Goal: Information Seeking & Learning: Learn about a topic

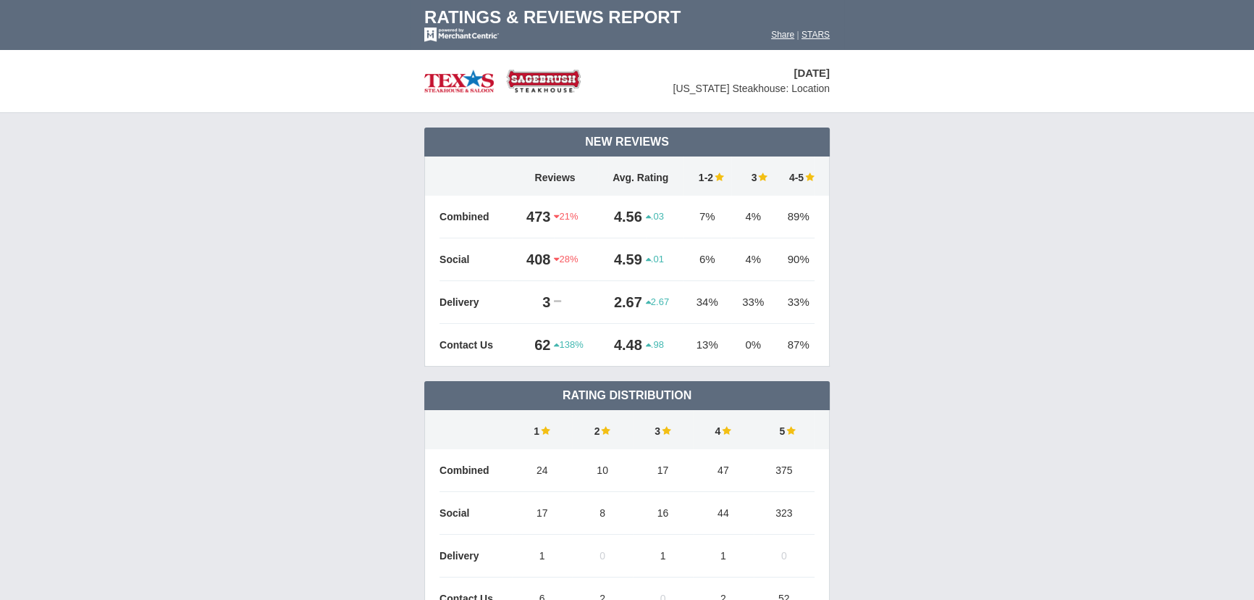
drag, startPoint x: 436, startPoint y: 259, endPoint x: 482, endPoint y: 253, distance: 46.8
click at [482, 253] on tr "Social 408 28% .01" at bounding box center [627, 259] width 404 height 43
drag, startPoint x: 498, startPoint y: 303, endPoint x: 435, endPoint y: 304, distance: 63.7
click at [435, 304] on tr "Delivery 3 2.67" at bounding box center [627, 302] width 404 height 43
click at [499, 301] on td "Delivery" at bounding box center [476, 302] width 72 height 43
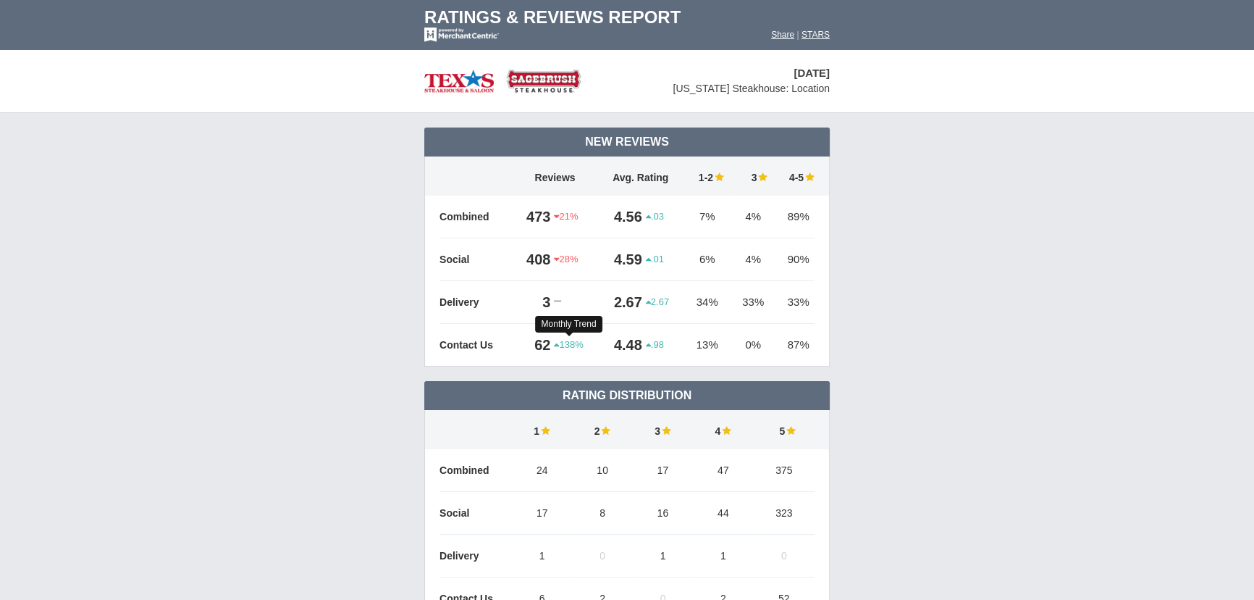
drag, startPoint x: 528, startPoint y: 348, endPoint x: 553, endPoint y: 346, distance: 25.4
click at [553, 346] on tr "Contact Us 62 138%" at bounding box center [627, 345] width 404 height 43
click at [430, 342] on td at bounding box center [432, 345] width 14 height 43
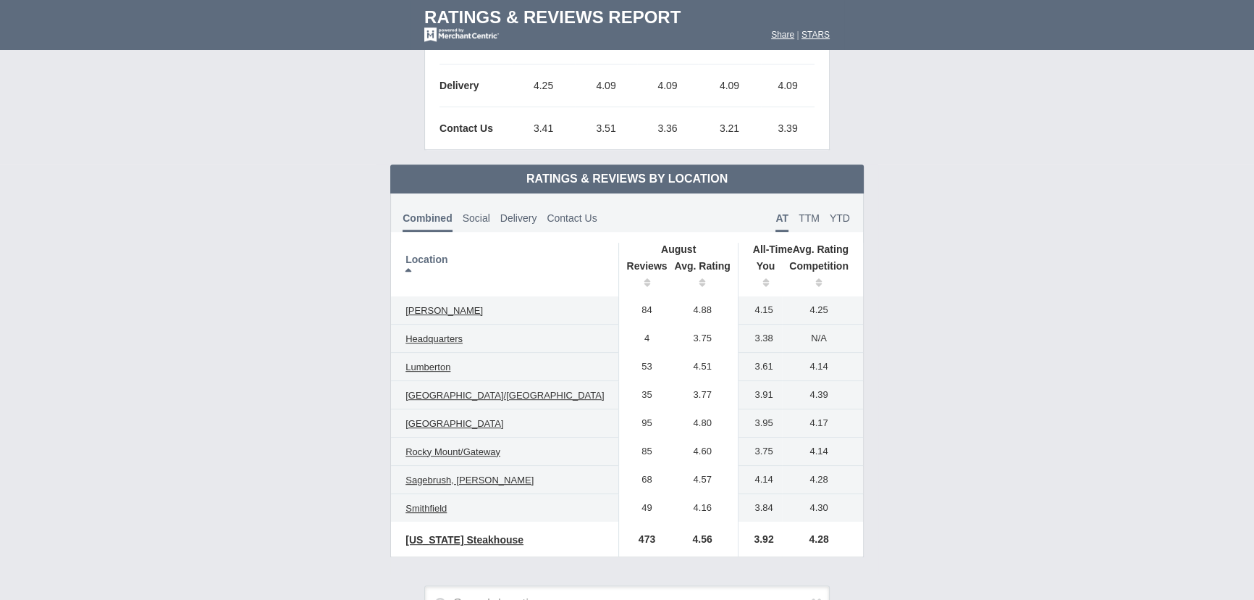
scroll to position [724, 0]
click at [619, 277] on th "Reviews" at bounding box center [643, 275] width 49 height 41
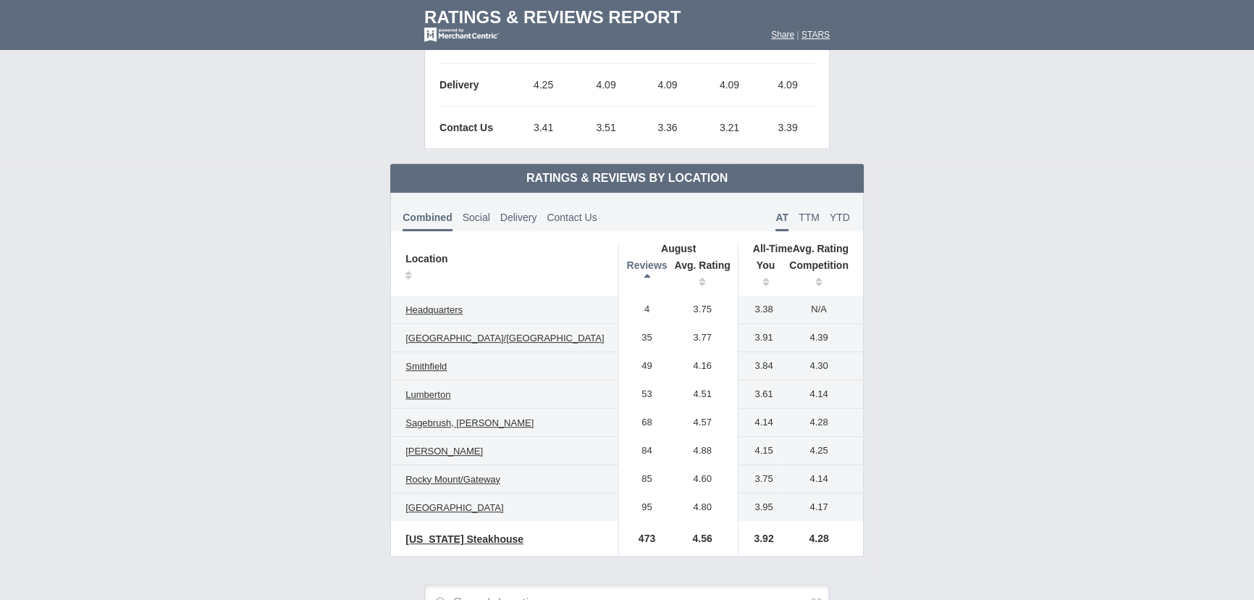
click at [619, 277] on th "Reviews" at bounding box center [643, 275] width 49 height 41
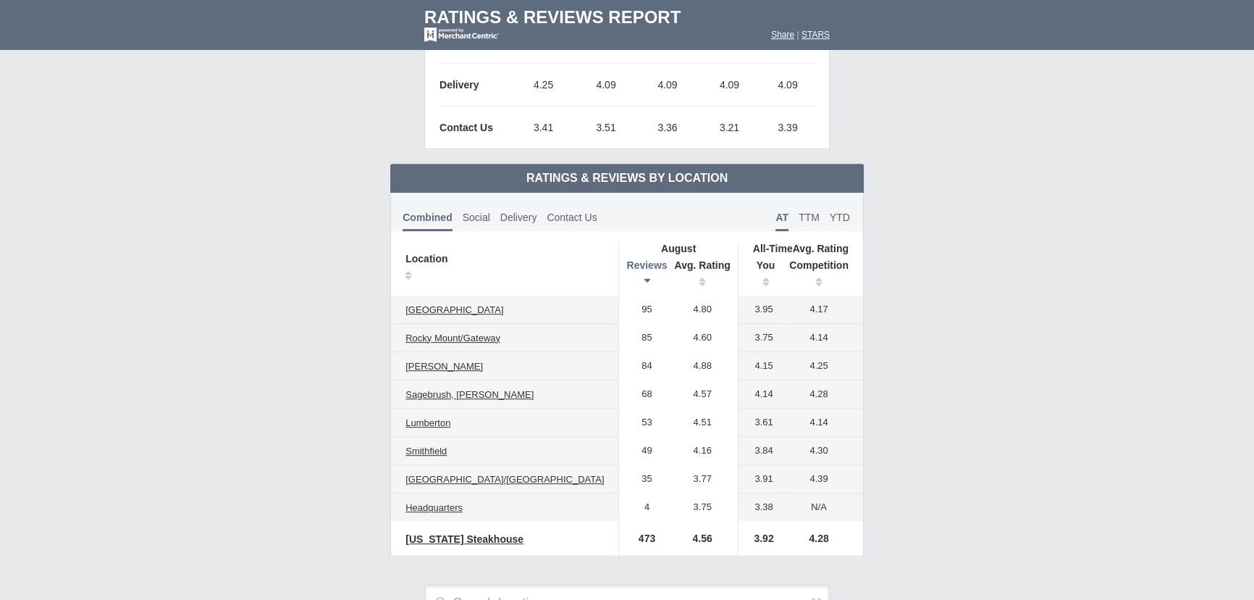
drag, startPoint x: 601, startPoint y: 309, endPoint x: 619, endPoint y: 308, distance: 18.1
click at [619, 308] on td "95" at bounding box center [643, 309] width 49 height 28
drag, startPoint x: 651, startPoint y: 304, endPoint x: 682, endPoint y: 302, distance: 31.2
click at [682, 302] on td "4.80" at bounding box center [702, 309] width 71 height 28
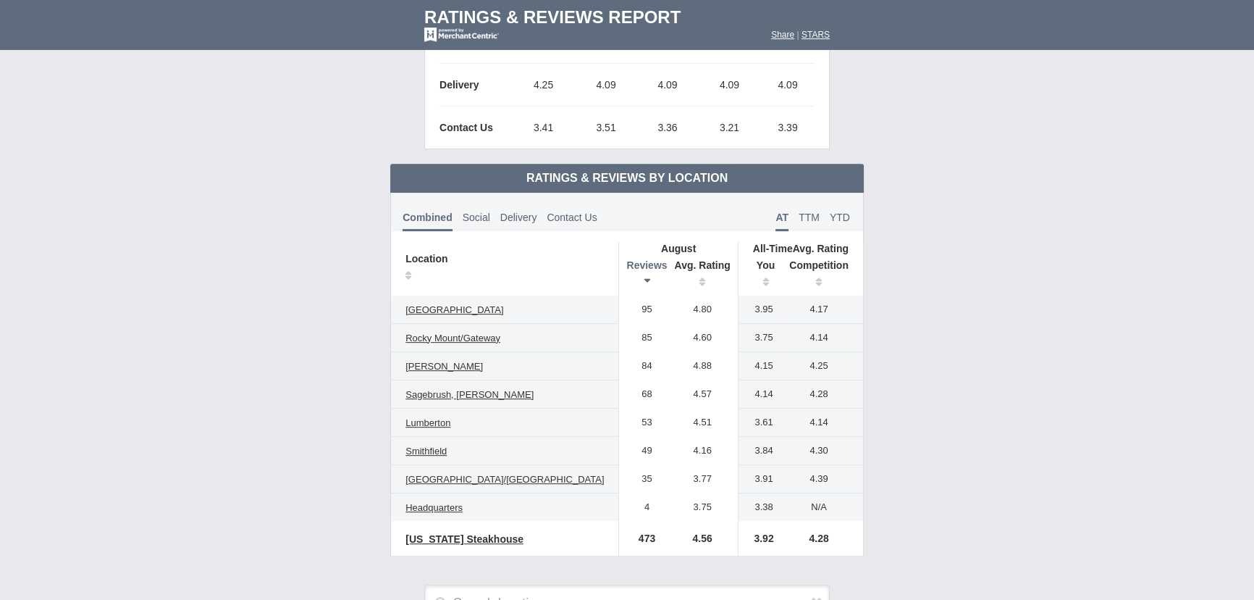
click at [683, 306] on td "4.80" at bounding box center [702, 309] width 71 height 28
drag, startPoint x: 713, startPoint y: 304, endPoint x: 738, endPoint y: 301, distance: 24.9
click at [738, 301] on td "3.95" at bounding box center [760, 309] width 44 height 28
click at [782, 303] on td "4.17" at bounding box center [822, 309] width 81 height 28
drag, startPoint x: 775, startPoint y: 311, endPoint x: 798, endPoint y: 306, distance: 23.6
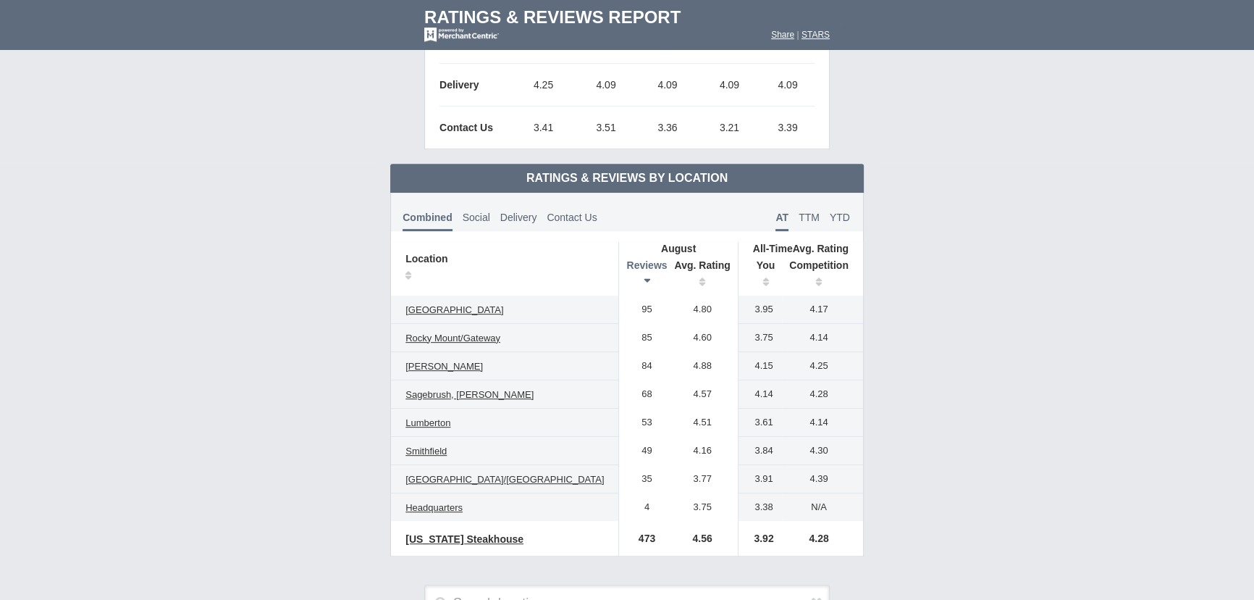
click at [798, 306] on td "4.17" at bounding box center [822, 309] width 81 height 28
click at [800, 306] on td "4.17" at bounding box center [822, 309] width 81 height 28
click at [799, 219] on span "TTM" at bounding box center [809, 217] width 21 height 12
drag, startPoint x: 717, startPoint y: 308, endPoint x: 747, endPoint y: 304, distance: 29.9
click at [747, 304] on tr "Princeton 95 4.80 3.95 4.11" at bounding box center [627, 309] width 472 height 28
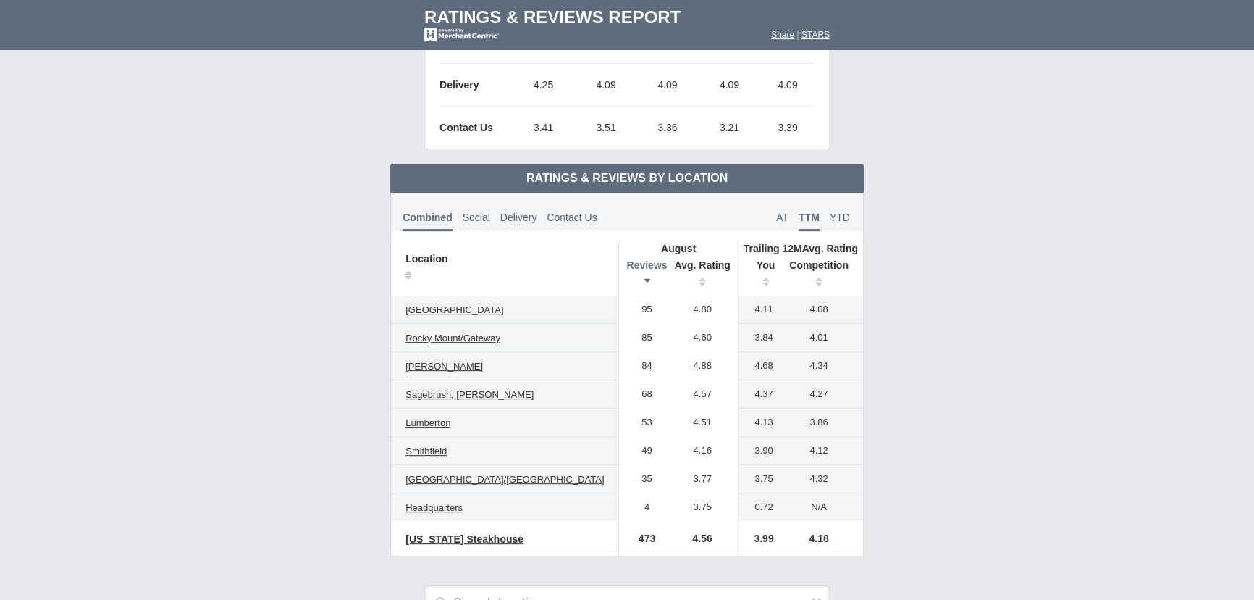
click at [782, 304] on td "4.08" at bounding box center [822, 309] width 81 height 28
click at [830, 213] on span "YTD" at bounding box center [840, 217] width 20 height 12
drag, startPoint x: 649, startPoint y: 478, endPoint x: 678, endPoint y: 476, distance: 29.1
click at [678, 476] on td "3.77" at bounding box center [702, 479] width 71 height 28
click at [776, 217] on span "AT" at bounding box center [782, 217] width 12 height 12
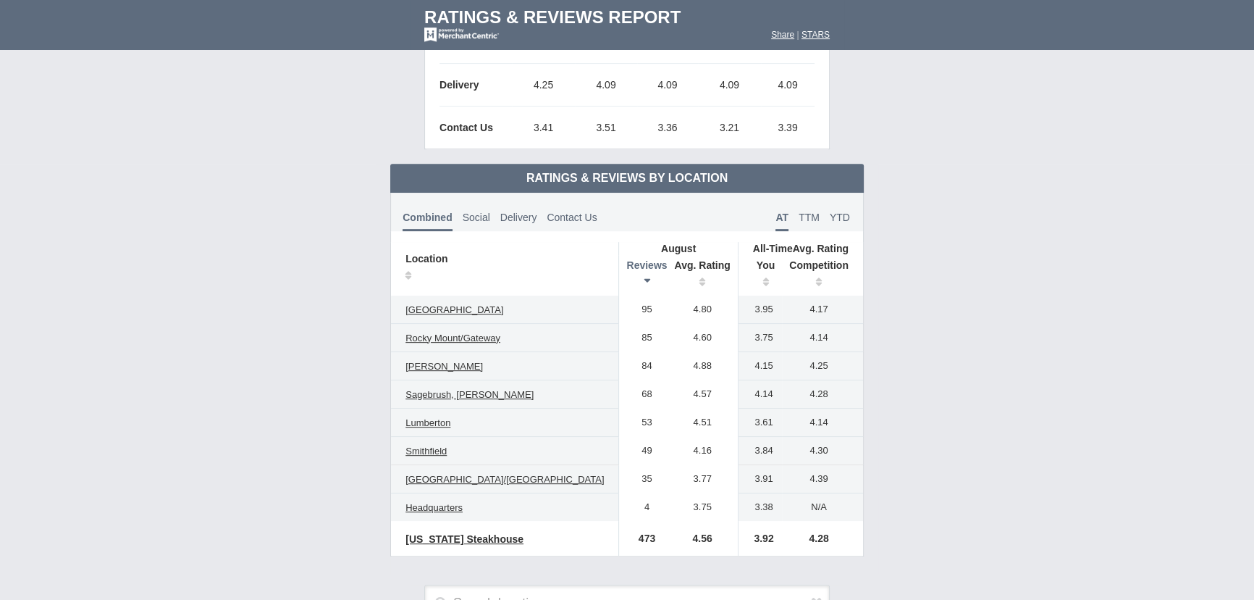
click at [738, 478] on td "3.91" at bounding box center [760, 479] width 44 height 28
drag, startPoint x: 756, startPoint y: 477, endPoint x: 809, endPoint y: 471, distance: 53.3
click at [809, 471] on td "4.39" at bounding box center [822, 479] width 81 height 28
click at [808, 471] on td "4.39" at bounding box center [822, 479] width 81 height 28
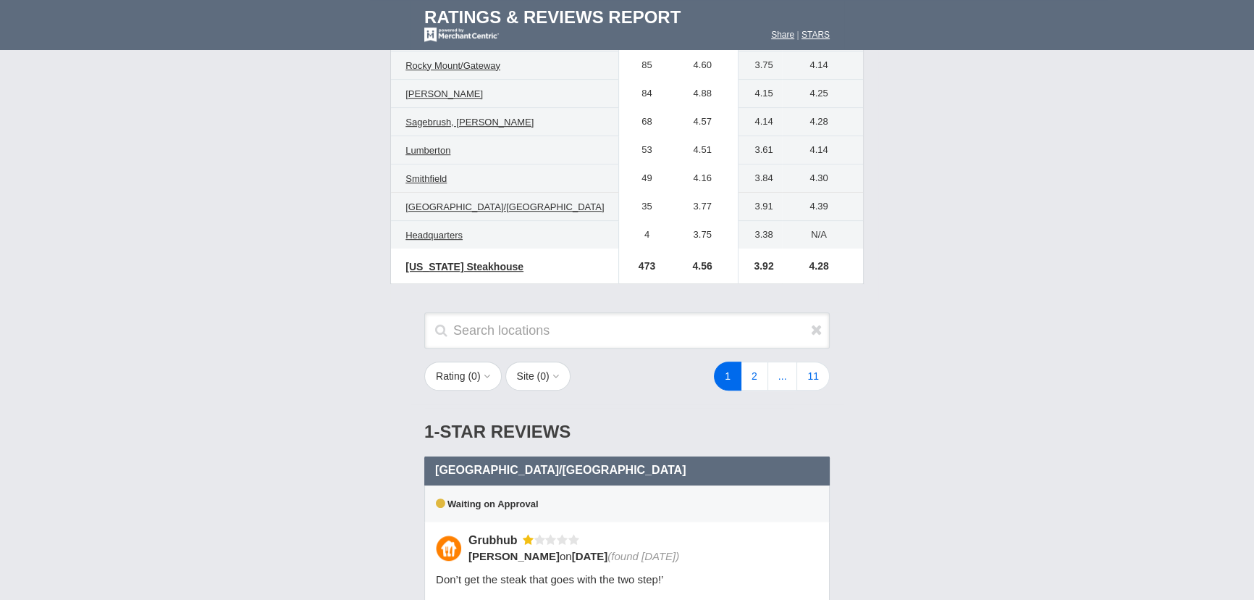
scroll to position [987, 0]
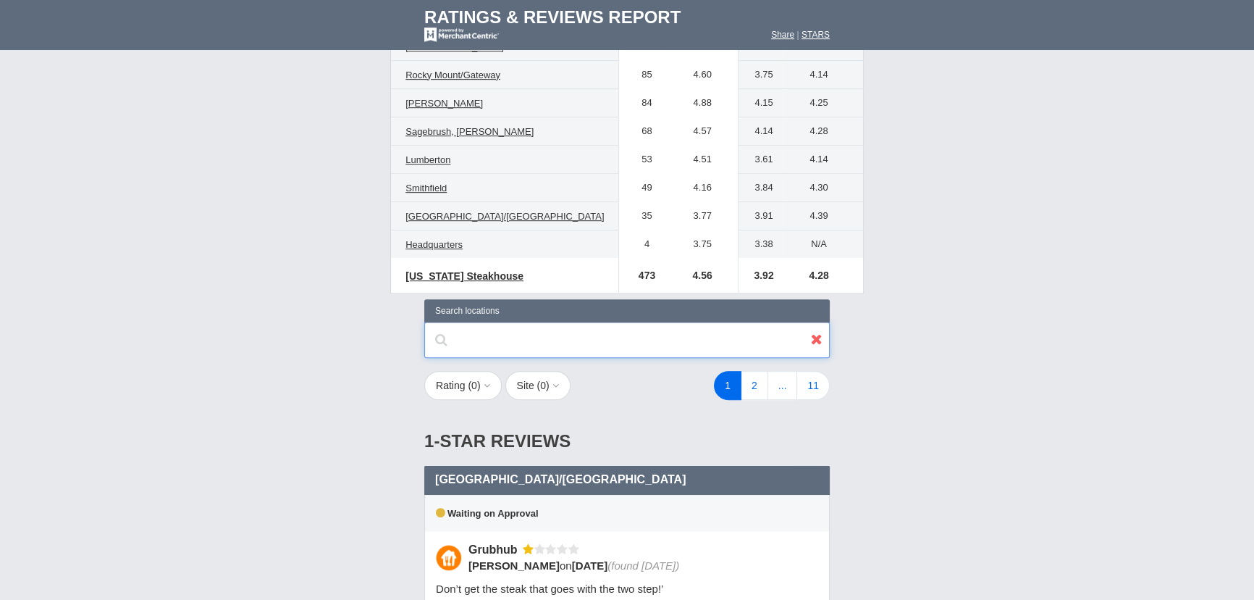
click at [516, 340] on input "text" at bounding box center [627, 340] width 406 height 36
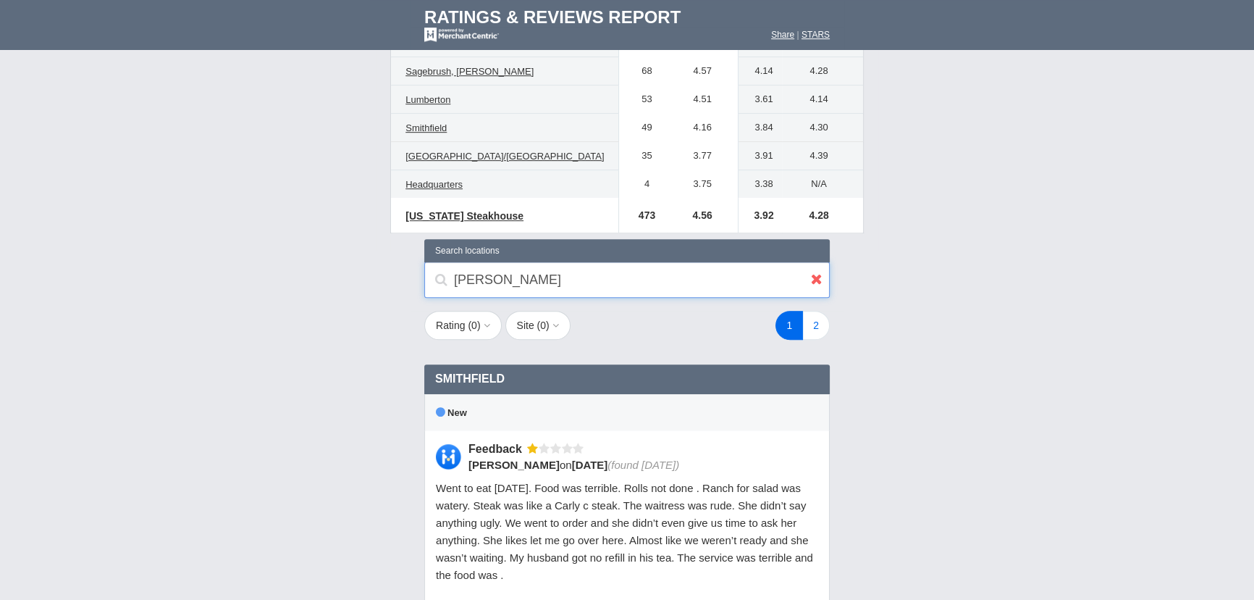
scroll to position [1053, 0]
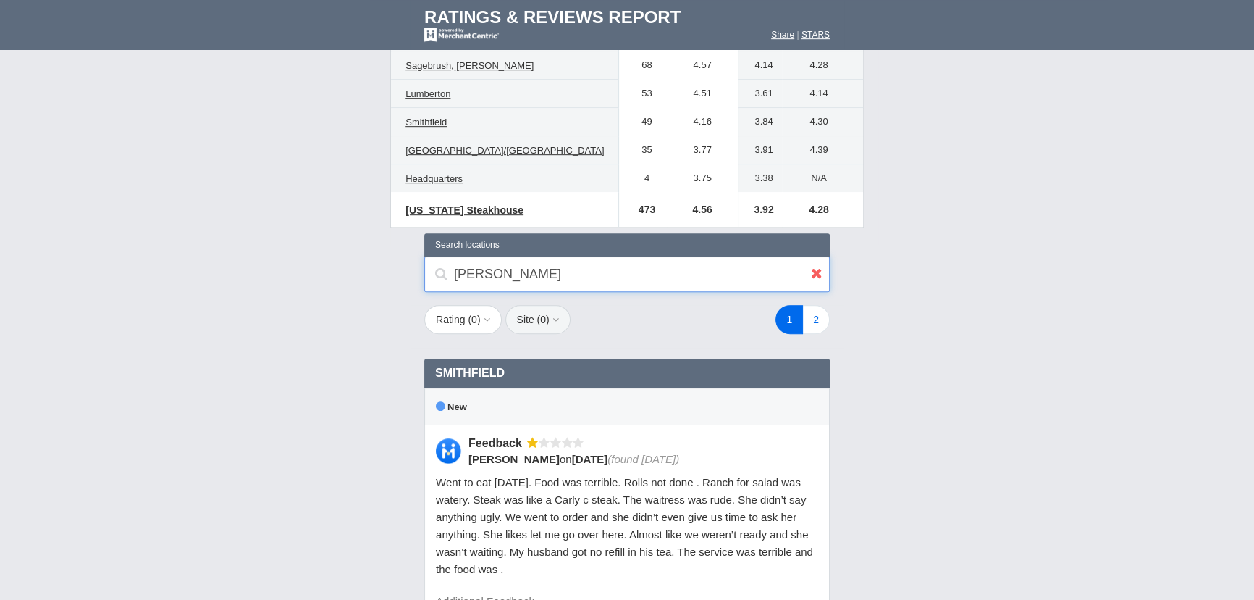
type input "smith"
click at [550, 317] on button "Site ( 0 )" at bounding box center [538, 319] width 65 height 29
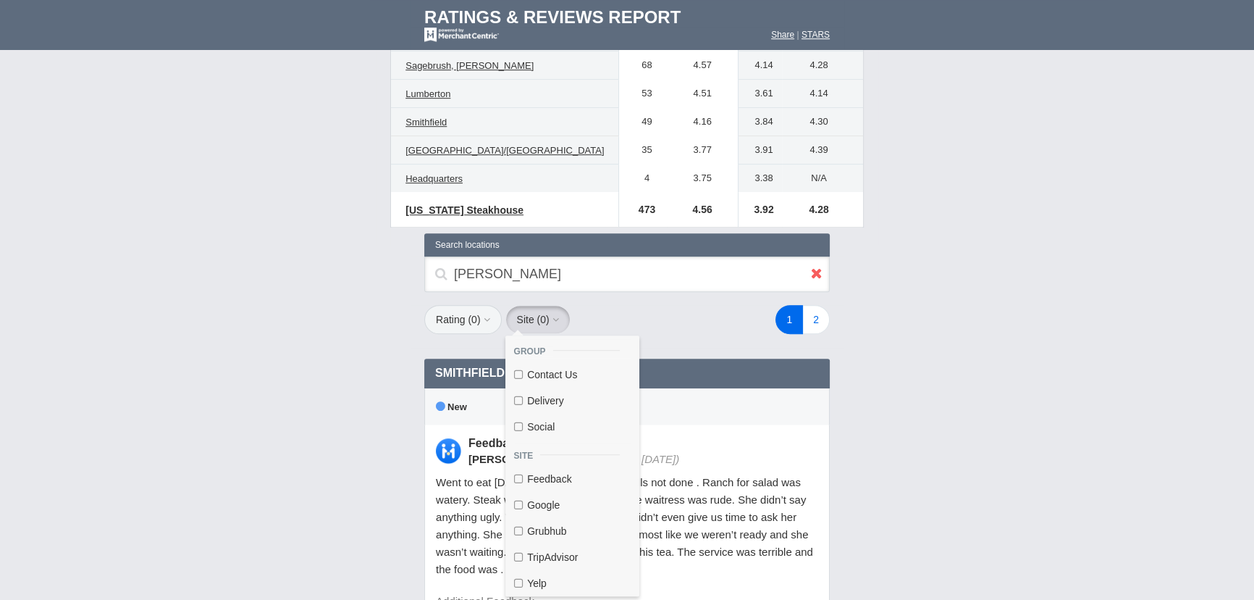
click at [449, 318] on button "Rating ( 0 )" at bounding box center [462, 319] width 77 height 29
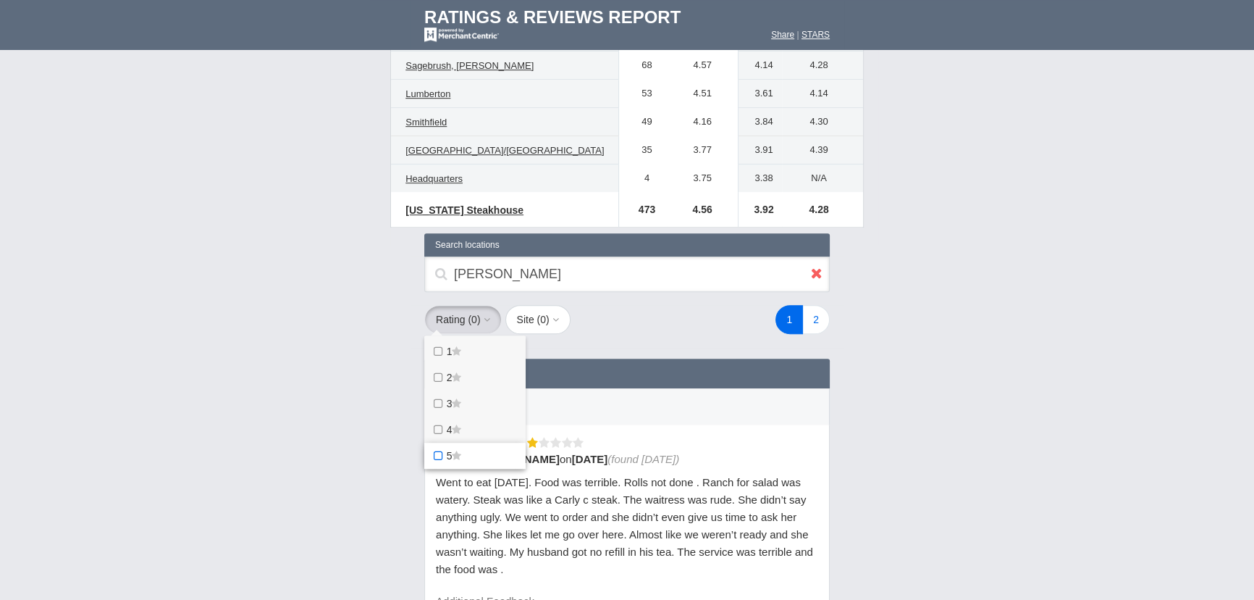
click at [440, 452] on icon at bounding box center [439, 456] width 15 height 12
click at [0, 0] on star "5" at bounding box center [0, 0] width 0 height 0
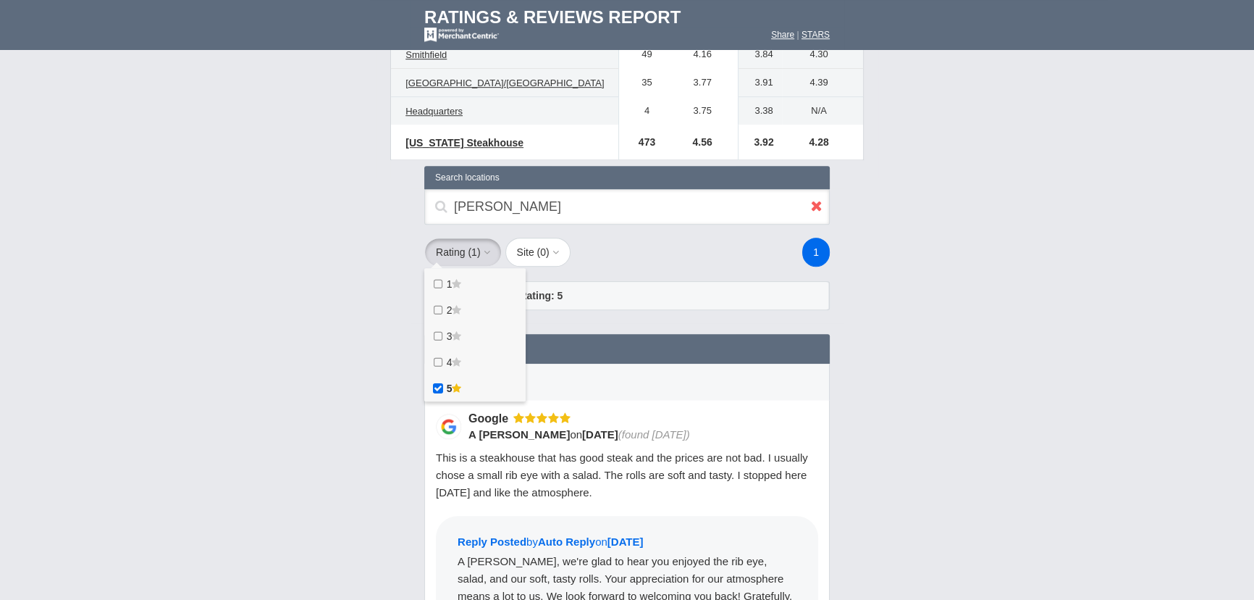
scroll to position [1185, 0]
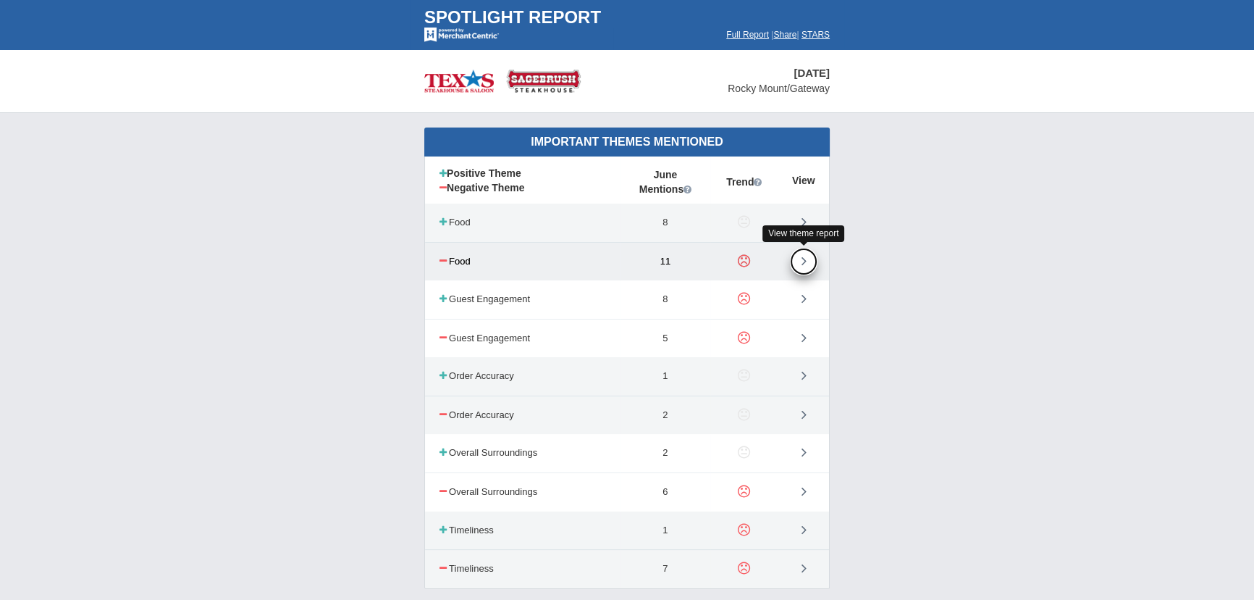
click at [806, 260] on icon at bounding box center [804, 260] width 5 height 14
click at [723, 29] on td "Full Report | Share | STARS" at bounding box center [728, 39] width 231 height 22
click at [726, 36] on font "Full Report" at bounding box center [747, 35] width 43 height 10
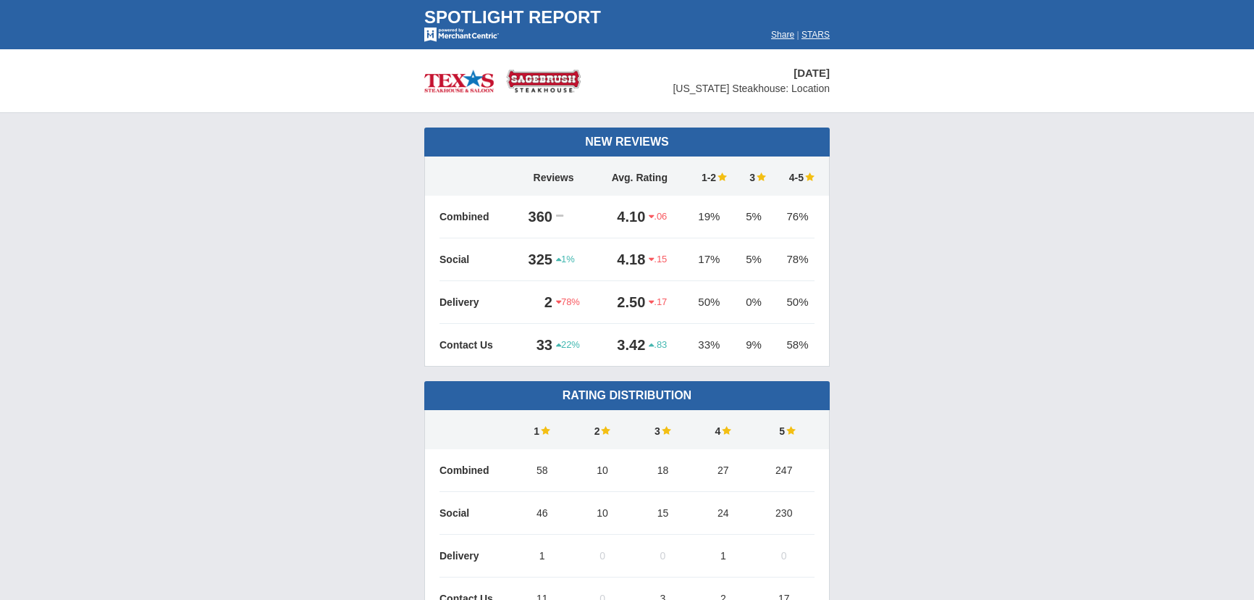
scroll to position [855, 0]
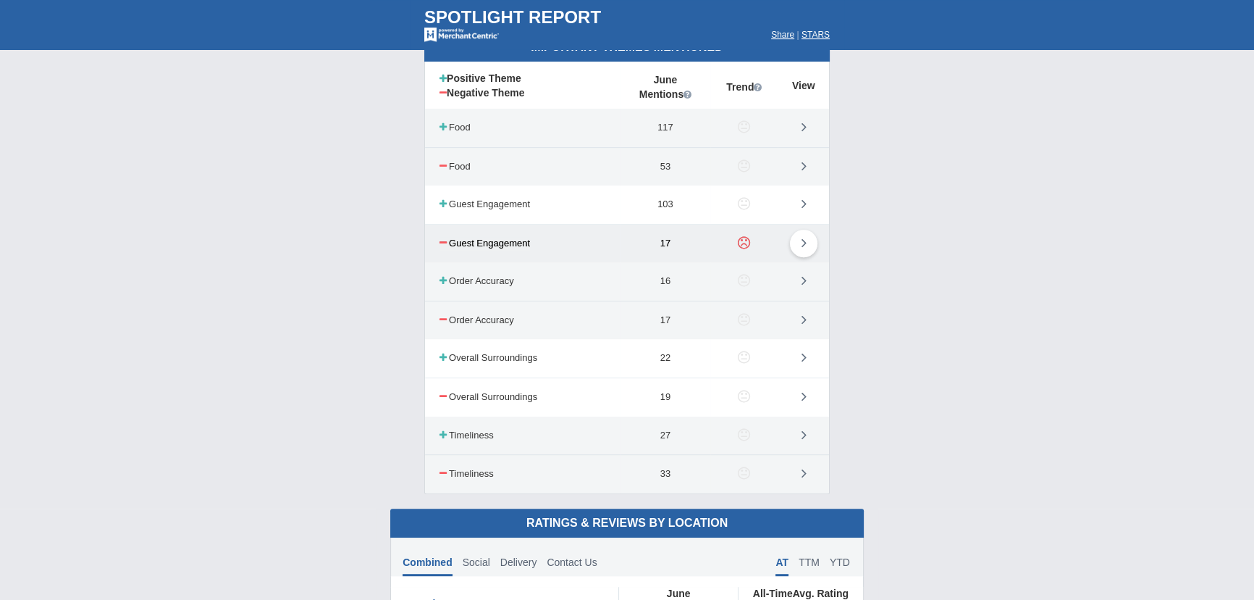
drag, startPoint x: 663, startPoint y: 235, endPoint x: 676, endPoint y: 235, distance: 12.3
click at [676, 235] on td "17" at bounding box center [666, 243] width 90 height 38
click at [681, 236] on td "17" at bounding box center [666, 243] width 90 height 38
click at [798, 241] on link at bounding box center [804, 244] width 28 height 28
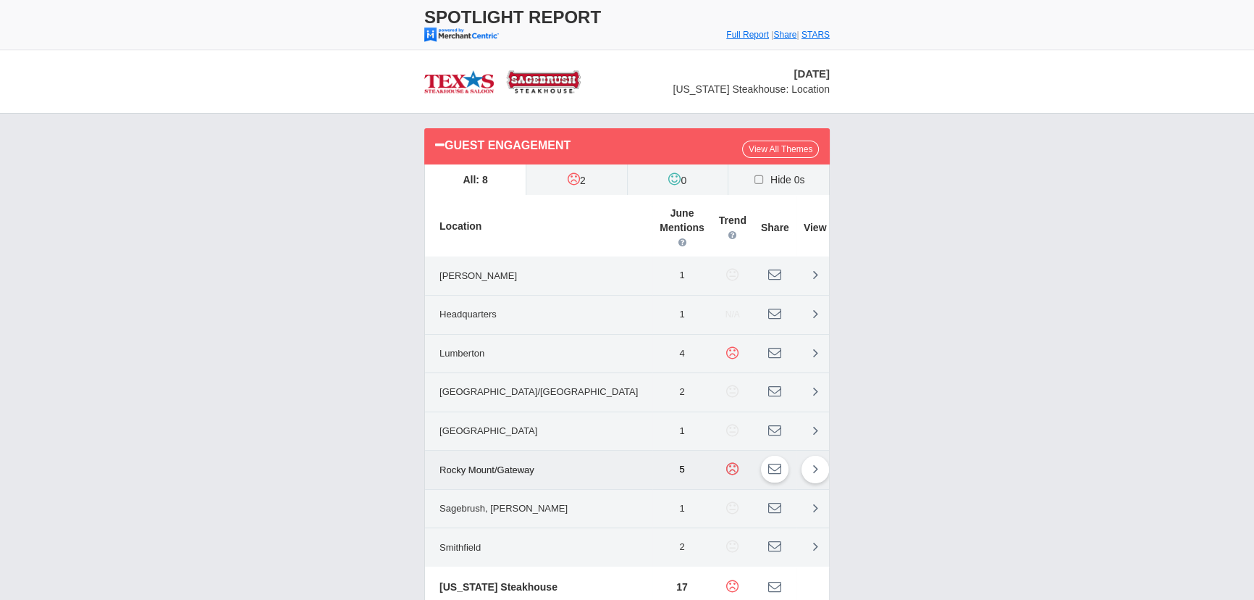
drag, startPoint x: 445, startPoint y: 452, endPoint x: 534, endPoint y: 449, distance: 89.1
click at [534, 458] on span "Rocky Mount/Gateway" at bounding box center [486, 470] width 109 height 25
click at [802, 456] on link at bounding box center [816, 470] width 28 height 28
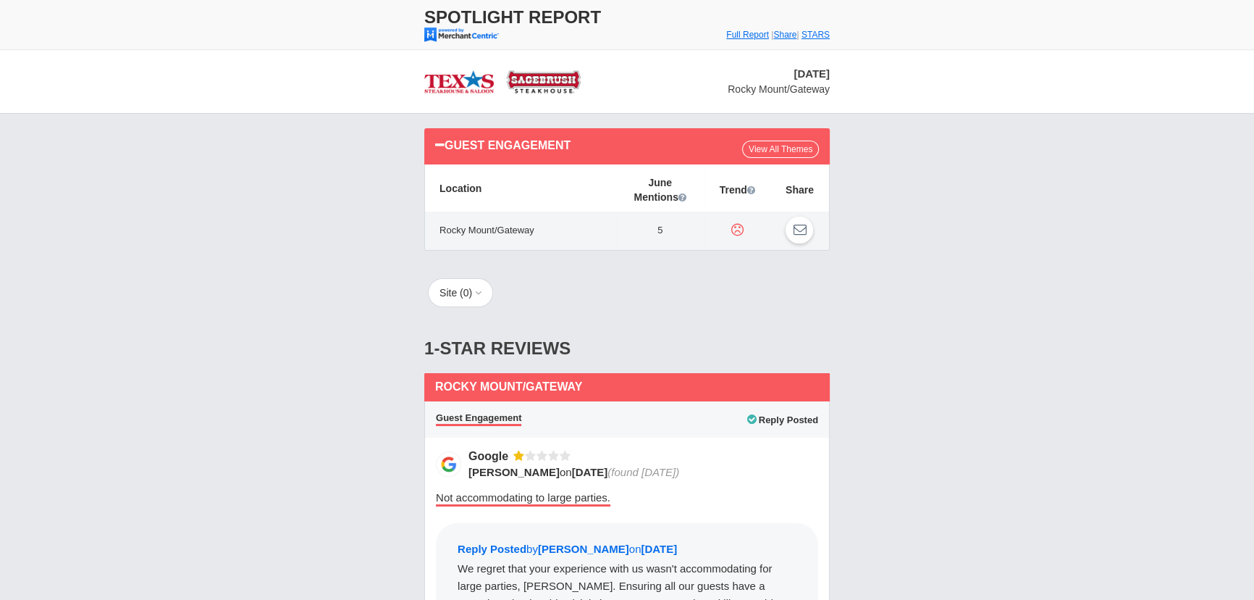
drag, startPoint x: 434, startPoint y: 225, endPoint x: 570, endPoint y: 230, distance: 136.3
click at [570, 230] on td "Rocky Mount/Gateway" at bounding box center [524, 231] width 169 height 14
click at [776, 149] on link "View All Themes" at bounding box center [780, 149] width 77 height 17
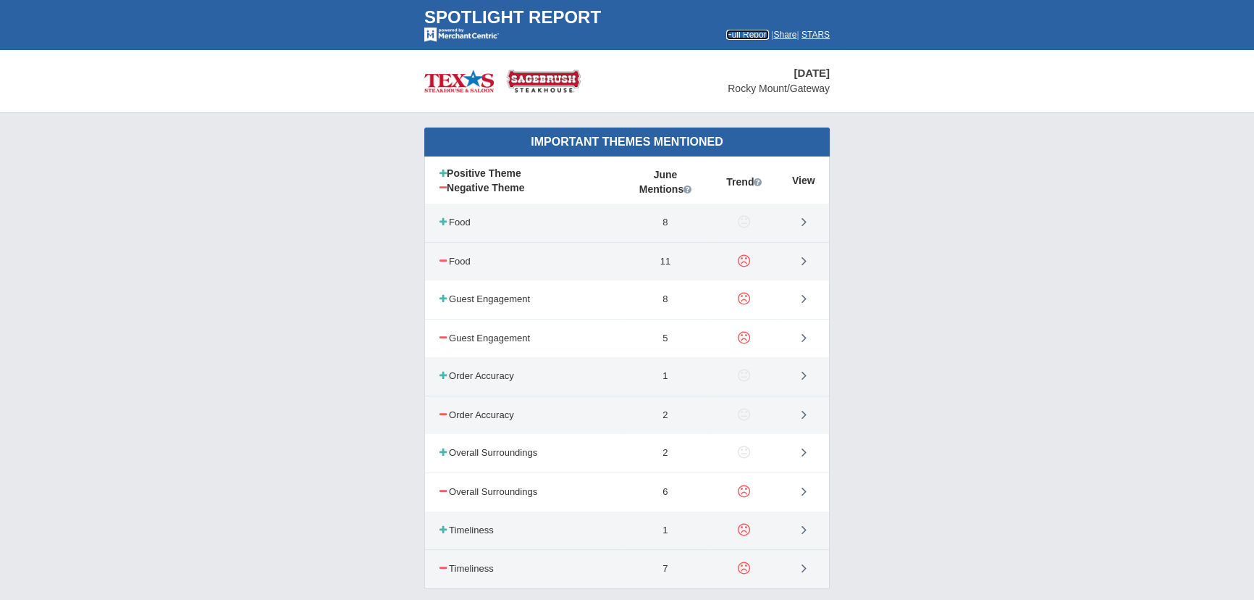
click at [727, 36] on font "Full Report" at bounding box center [747, 35] width 43 height 10
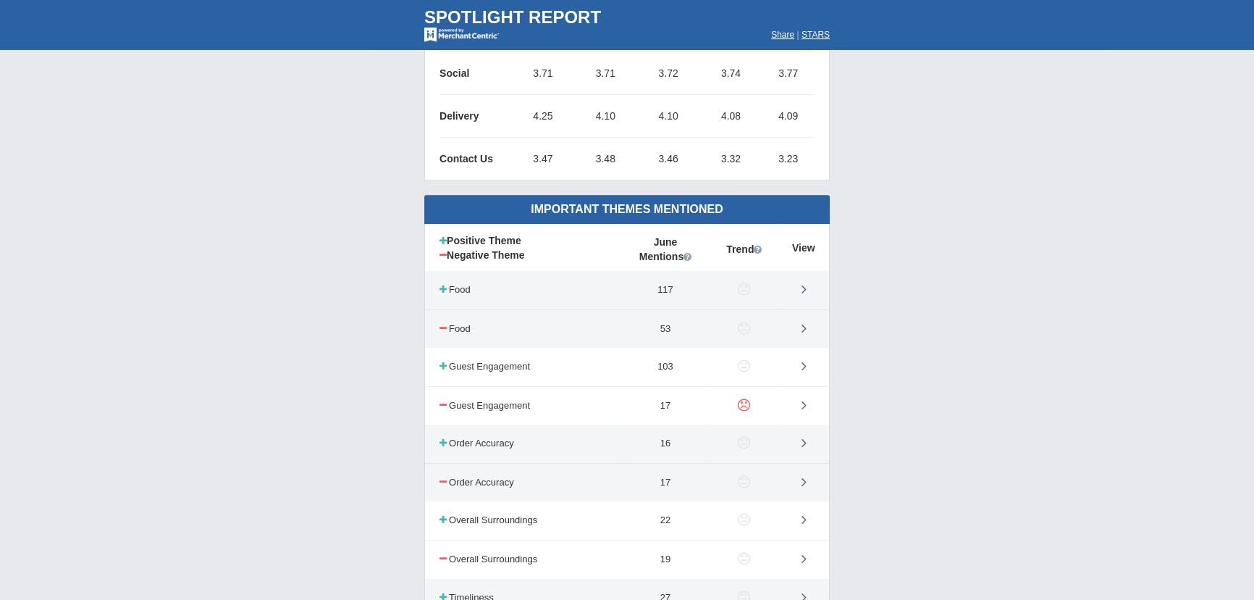
scroll to position [724, 0]
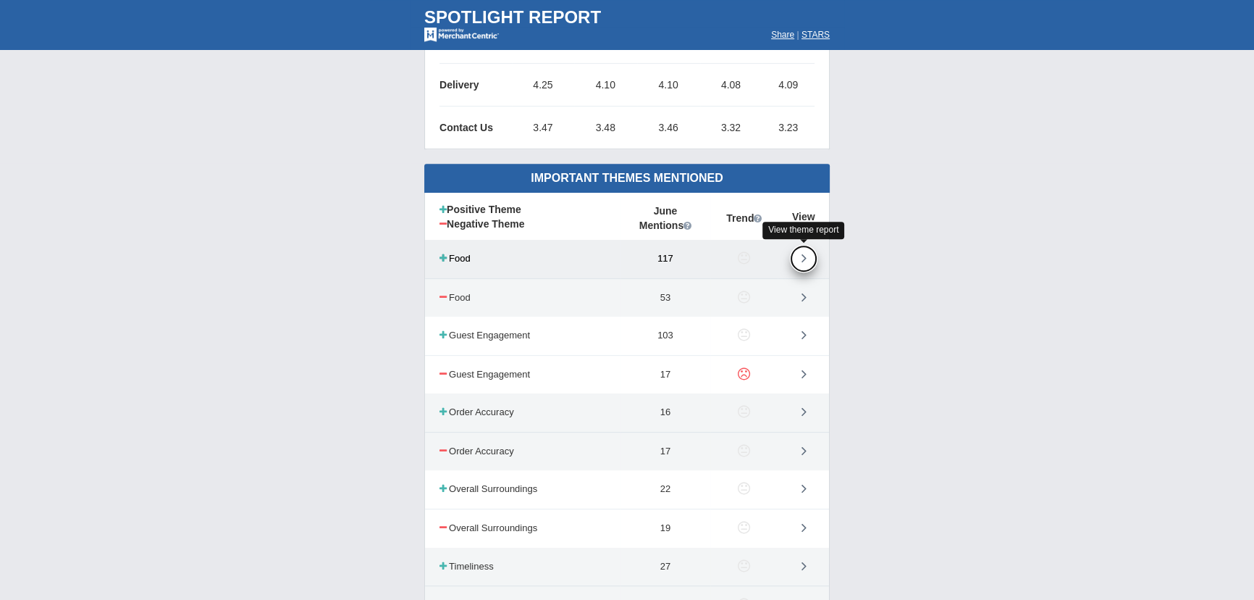
click at [807, 260] on link at bounding box center [804, 259] width 28 height 28
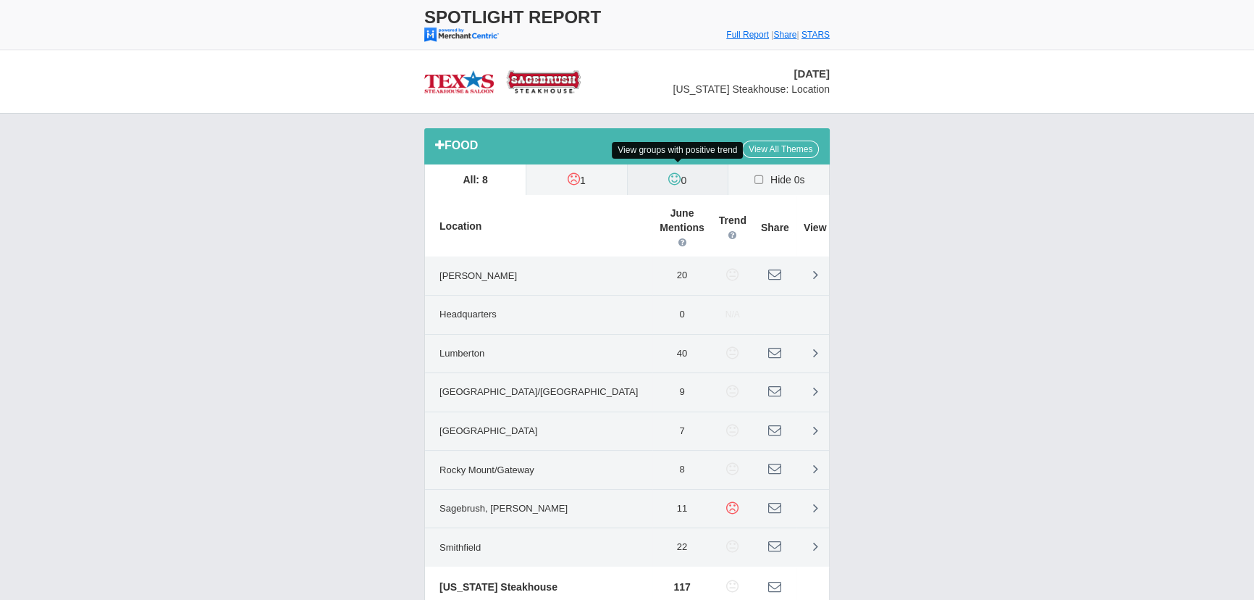
click at [676, 179] on icon at bounding box center [674, 179] width 12 height 14
click at [0, 0] on input "0" at bounding box center [0, 0] width 0 height 0
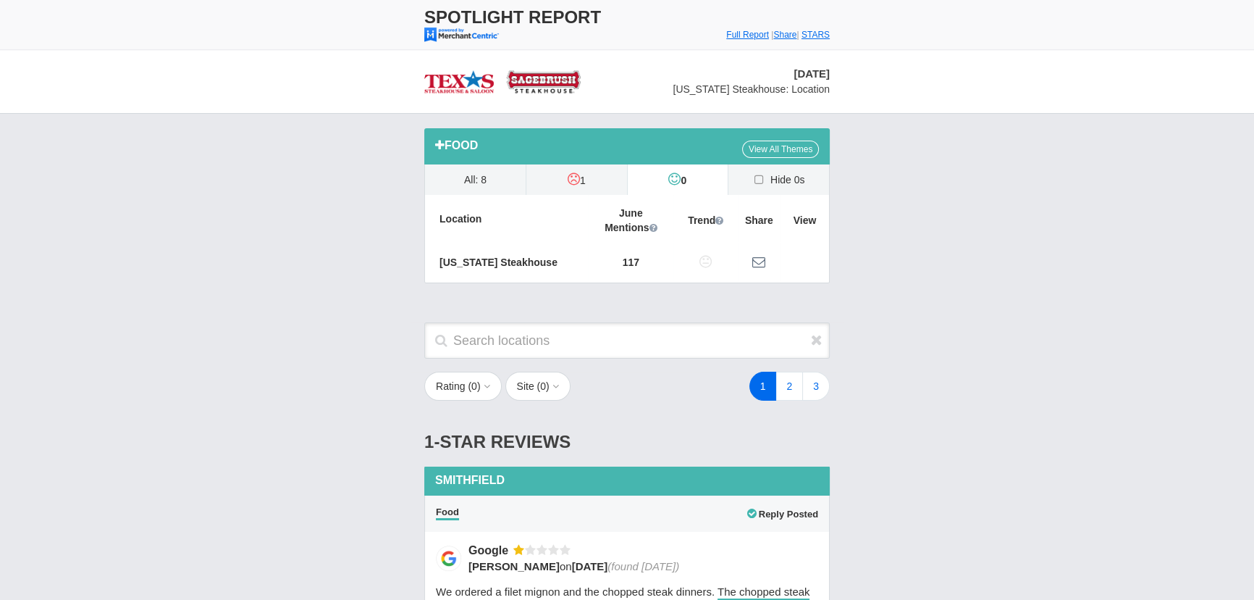
click at [718, 29] on td "Full Report | Share | STARS" at bounding box center [728, 39] width 231 height 22
click at [726, 30] on font "Full Report" at bounding box center [747, 35] width 43 height 10
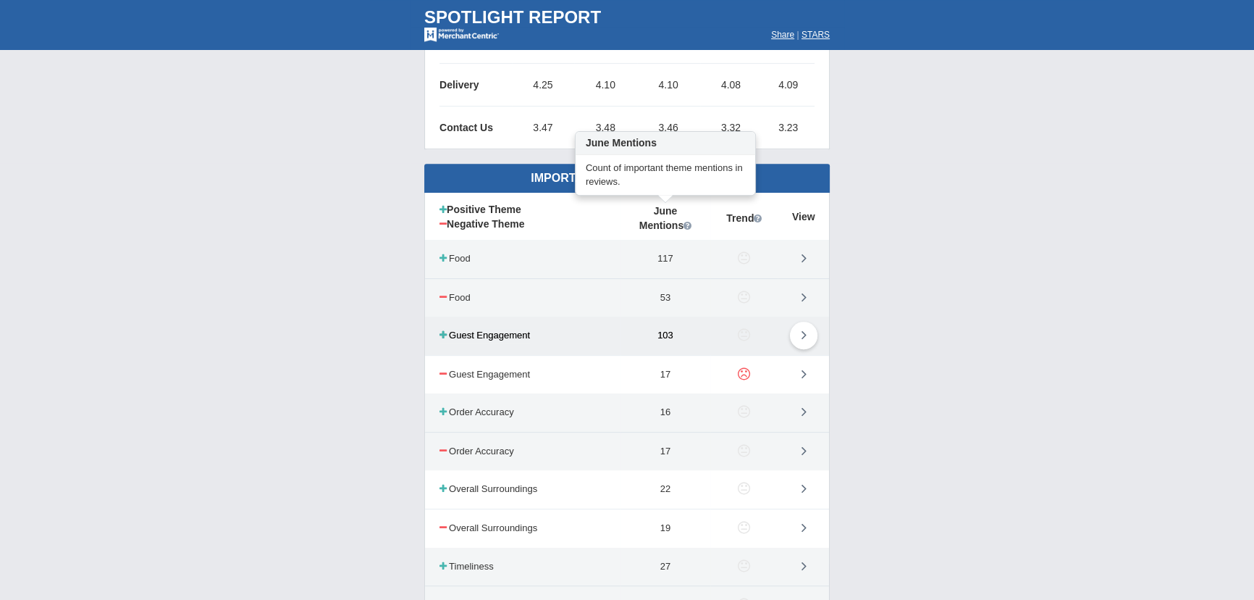
scroll to position [724, 0]
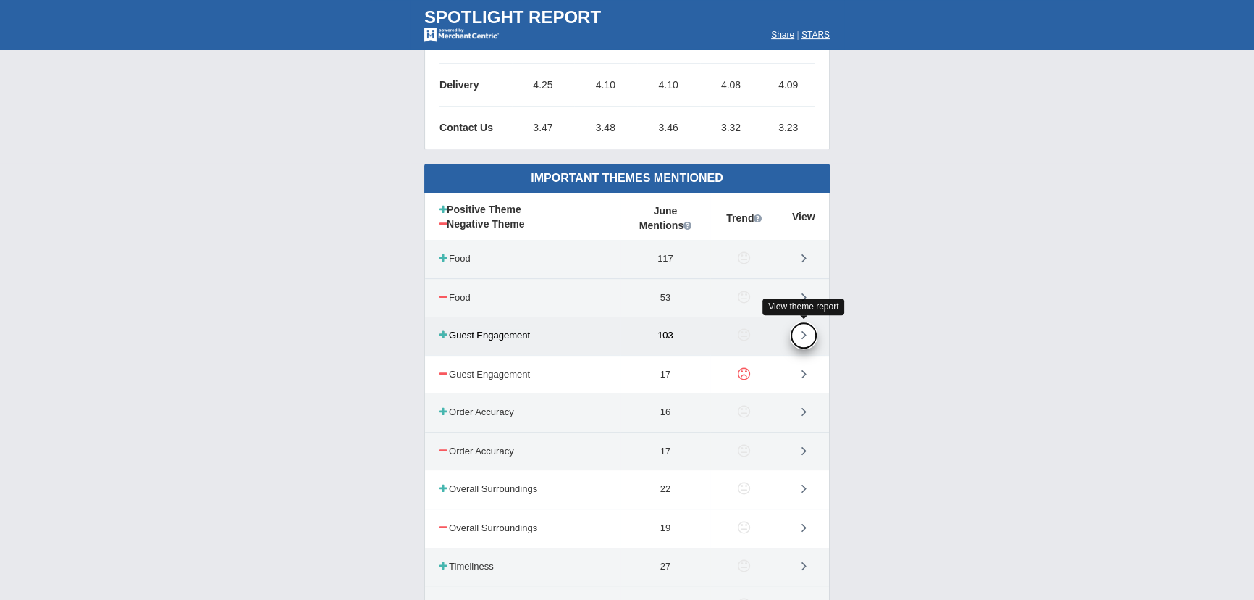
click at [805, 335] on icon at bounding box center [804, 334] width 5 height 14
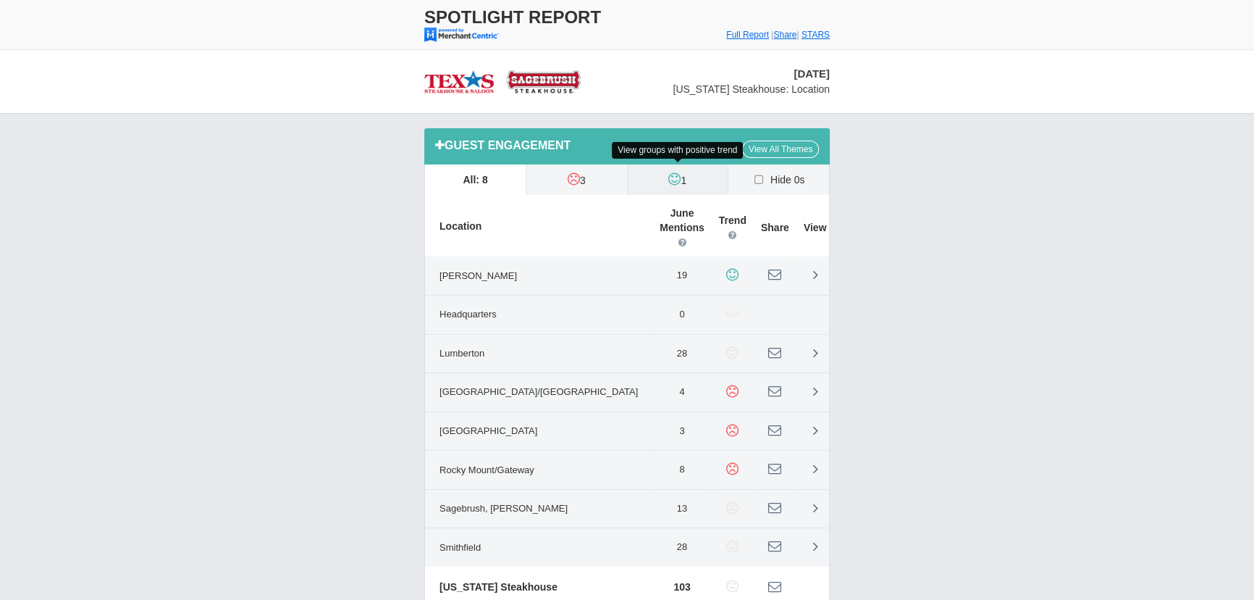
click at [674, 182] on icon at bounding box center [674, 179] width 12 height 14
click at [0, 0] on input "1" at bounding box center [0, 0] width 0 height 0
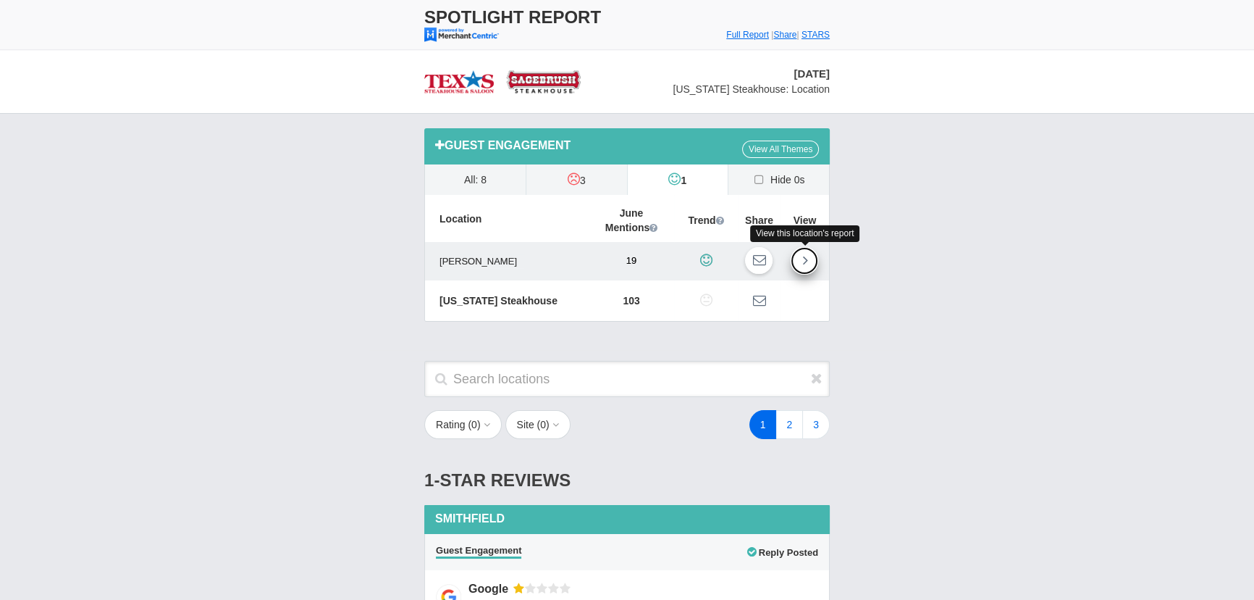
click at [800, 257] on link at bounding box center [805, 261] width 28 height 28
